Goal: Task Accomplishment & Management: Use online tool/utility

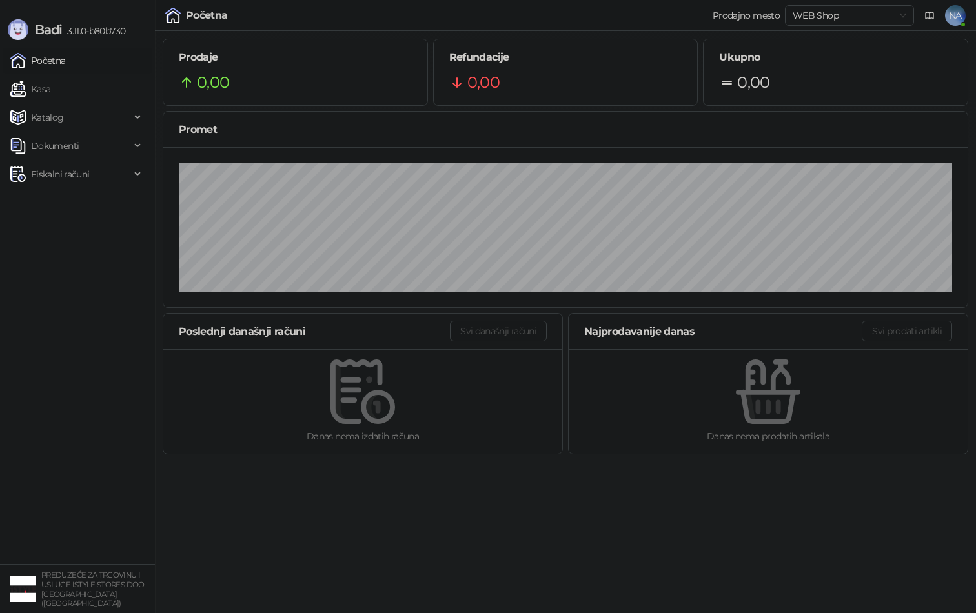
click at [121, 246] on ul "Početna Kasa Katalog Dokumenti Fiskalni računi" at bounding box center [77, 304] width 155 height 519
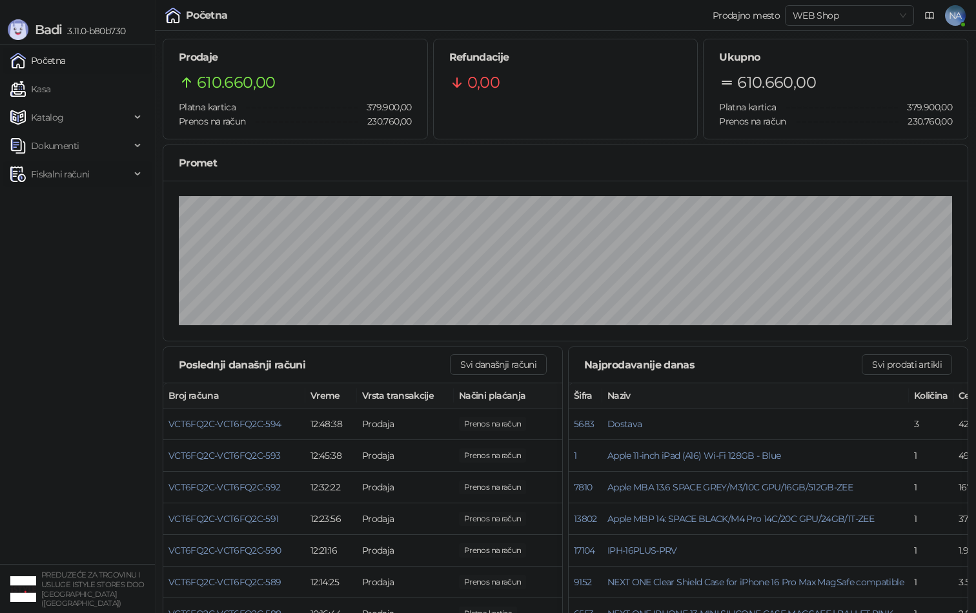
click at [92, 172] on span "Fiskalni računi" at bounding box center [70, 174] width 120 height 26
click at [86, 205] on link "Izdati računi" at bounding box center [50, 203] width 70 height 26
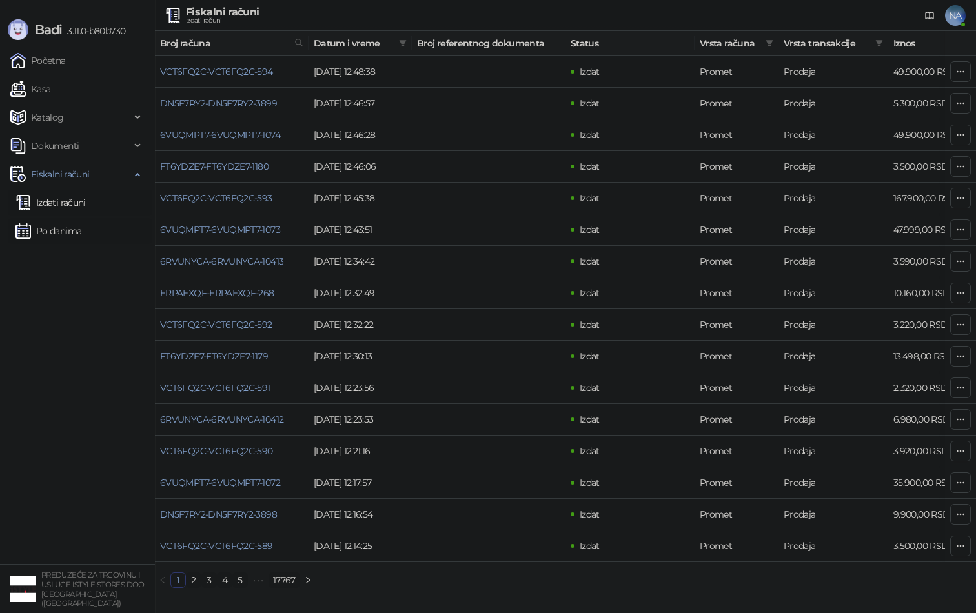
click at [60, 228] on link "Po danima" at bounding box center [48, 231] width 66 height 26
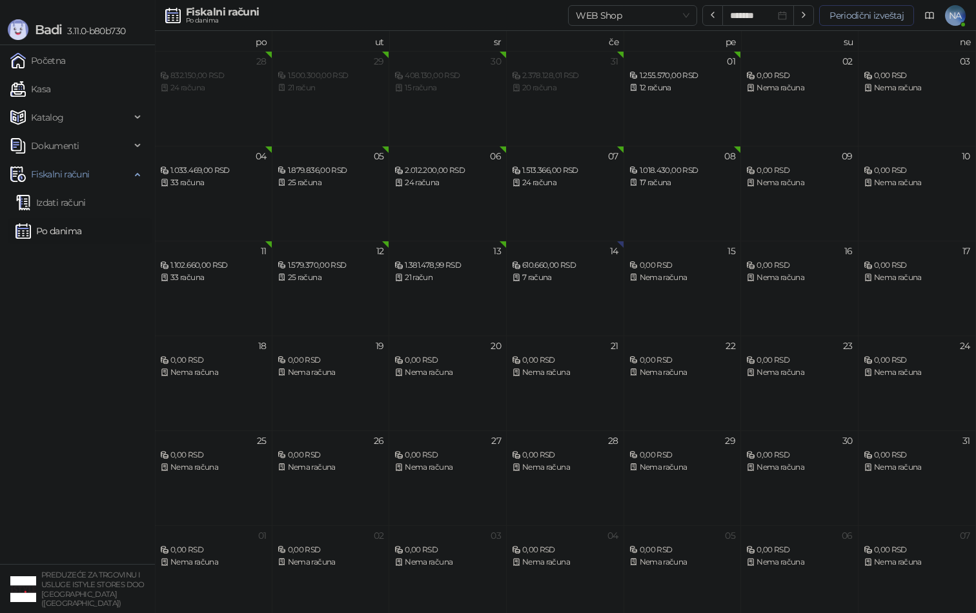
click at [867, 12] on button "Periodični izveštaj" at bounding box center [866, 15] width 95 height 21
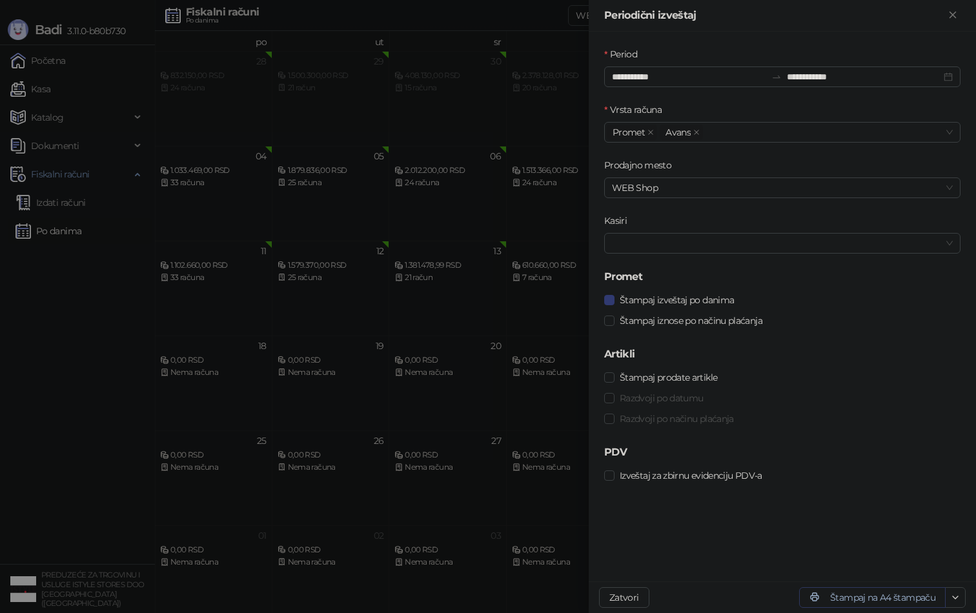
click at [925, 597] on button "Štampaj na A4 štampaču" at bounding box center [872, 597] width 146 height 21
